Goal: Task Accomplishment & Management: Complete application form

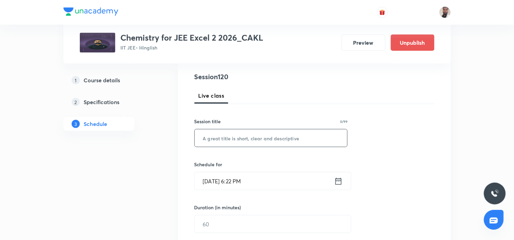
scroll to position [114, 0]
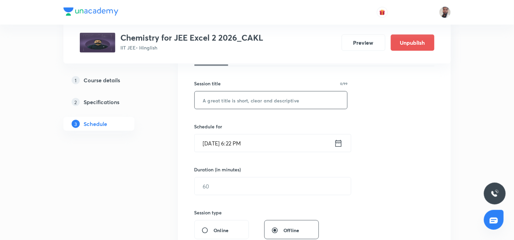
click at [257, 101] on input "text" at bounding box center [271, 99] width 153 height 17
type input "Extra Class"
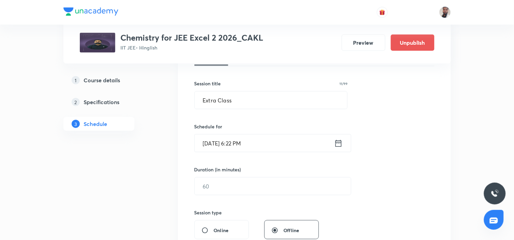
click at [339, 142] on icon at bounding box center [338, 143] width 9 height 10
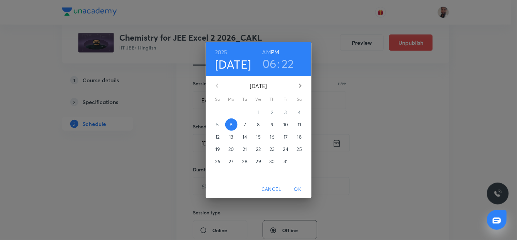
click at [246, 124] on span "7" at bounding box center [245, 124] width 12 height 7
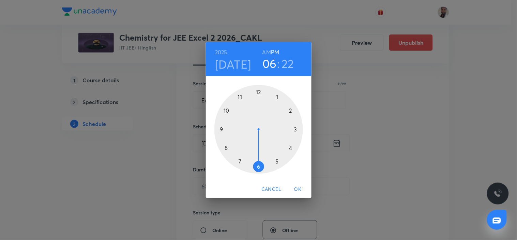
click at [296, 130] on div at bounding box center [258, 129] width 89 height 89
click at [259, 93] on div at bounding box center [258, 129] width 89 height 89
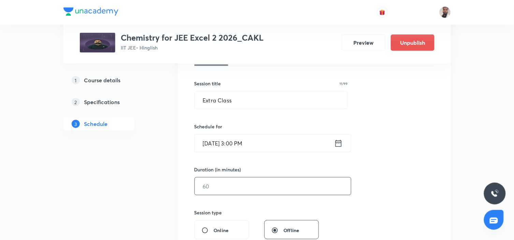
click at [227, 190] on input "text" at bounding box center [273, 185] width 156 height 17
drag, startPoint x: 234, startPoint y: 186, endPoint x: 185, endPoint y: 184, distance: 49.1
click at [185, 184] on div "Session 120 Live class Session title 11/99 Extra Class ​ Schedule for Oct 7, 20…" at bounding box center [314, 194] width 273 height 342
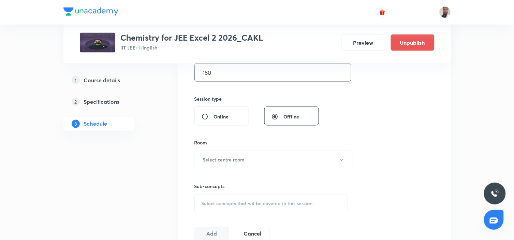
scroll to position [265, 0]
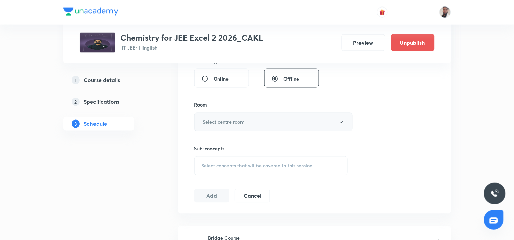
type input "180"
click at [249, 120] on button "Select centre room" at bounding box center [273, 121] width 158 height 19
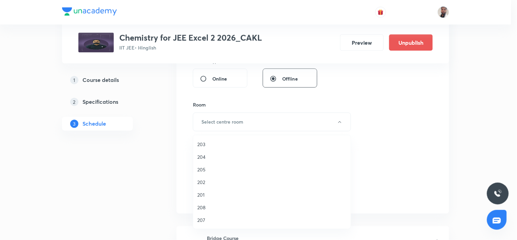
click at [206, 192] on span "201" at bounding box center [271, 194] width 149 height 7
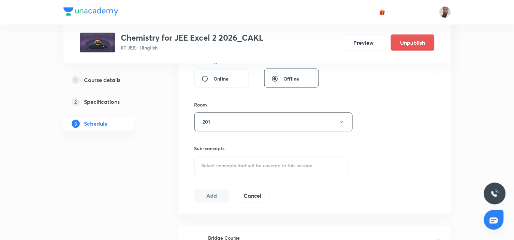
scroll to position [303, 0]
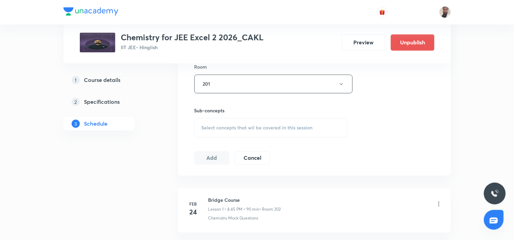
click at [267, 132] on div "Select concepts that wil be covered in this session" at bounding box center [270, 127] width 153 height 19
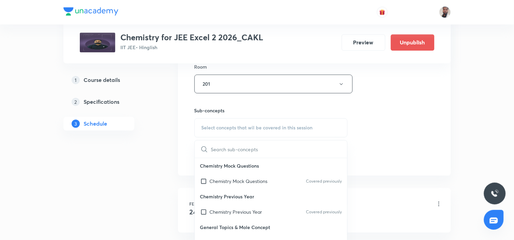
scroll to position [880, 0]
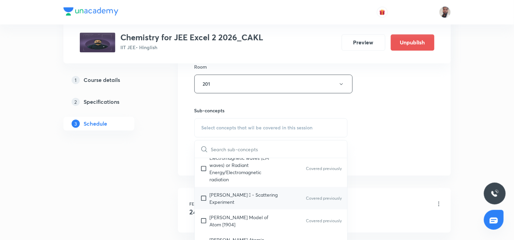
click at [282, 187] on div "Rutherford's  - Scattering Experiment Covered previously" at bounding box center [271, 198] width 153 height 22
checkbox input "true"
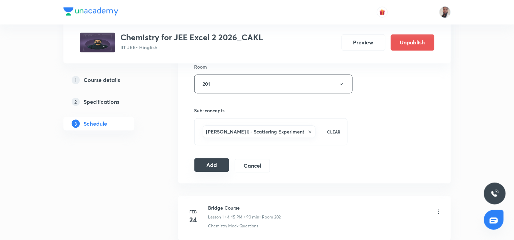
click at [217, 163] on button "Add" at bounding box center [211, 165] width 35 height 14
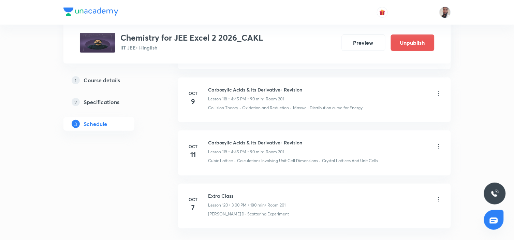
scroll to position [6661, 0]
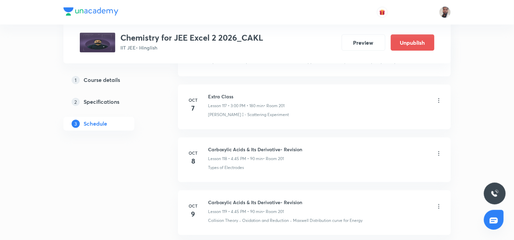
scroll to position [6824, 0]
